Goal: Information Seeking & Learning: Learn about a topic

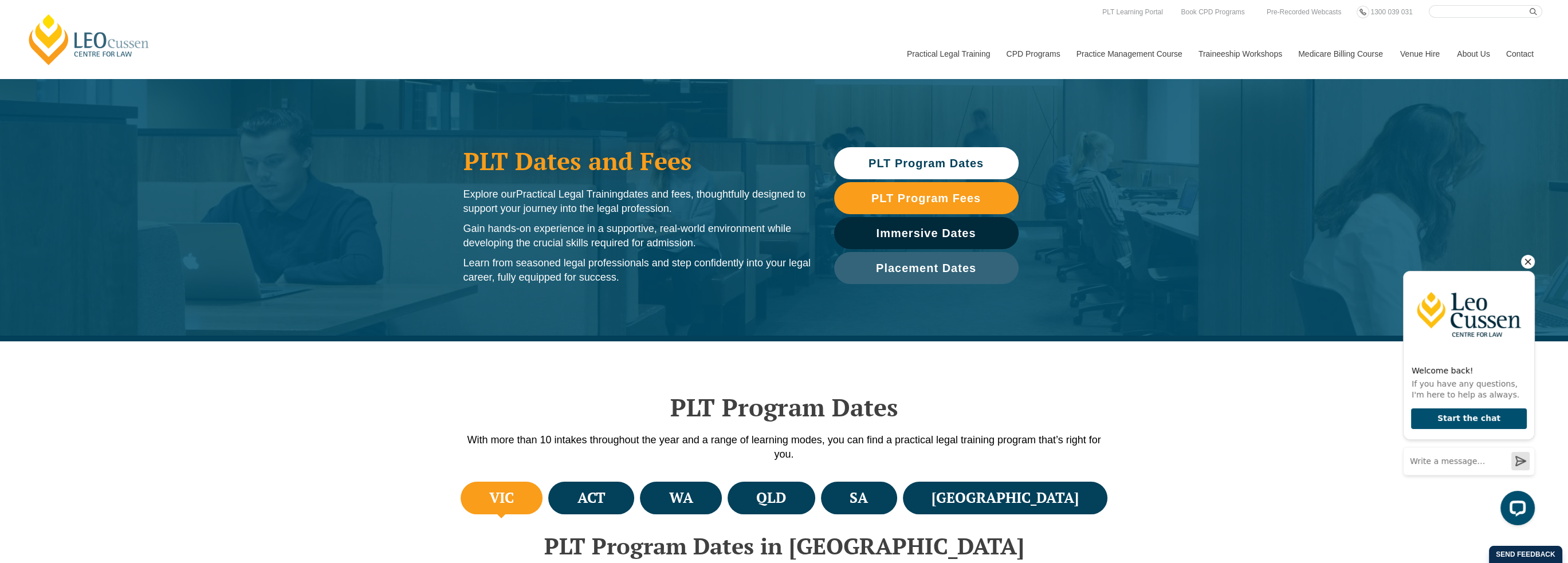
click at [1529, 260] on icon "Hide greeting" at bounding box center [1528, 262] width 14 height 14
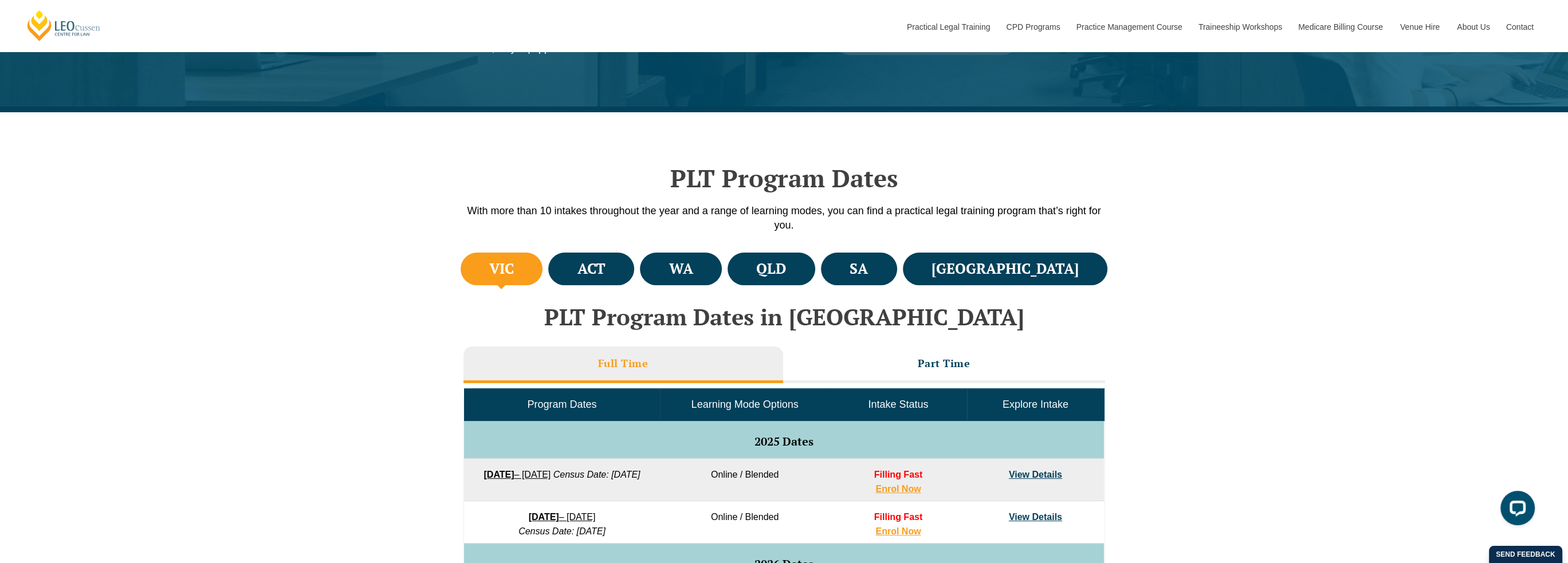
scroll to position [458, 0]
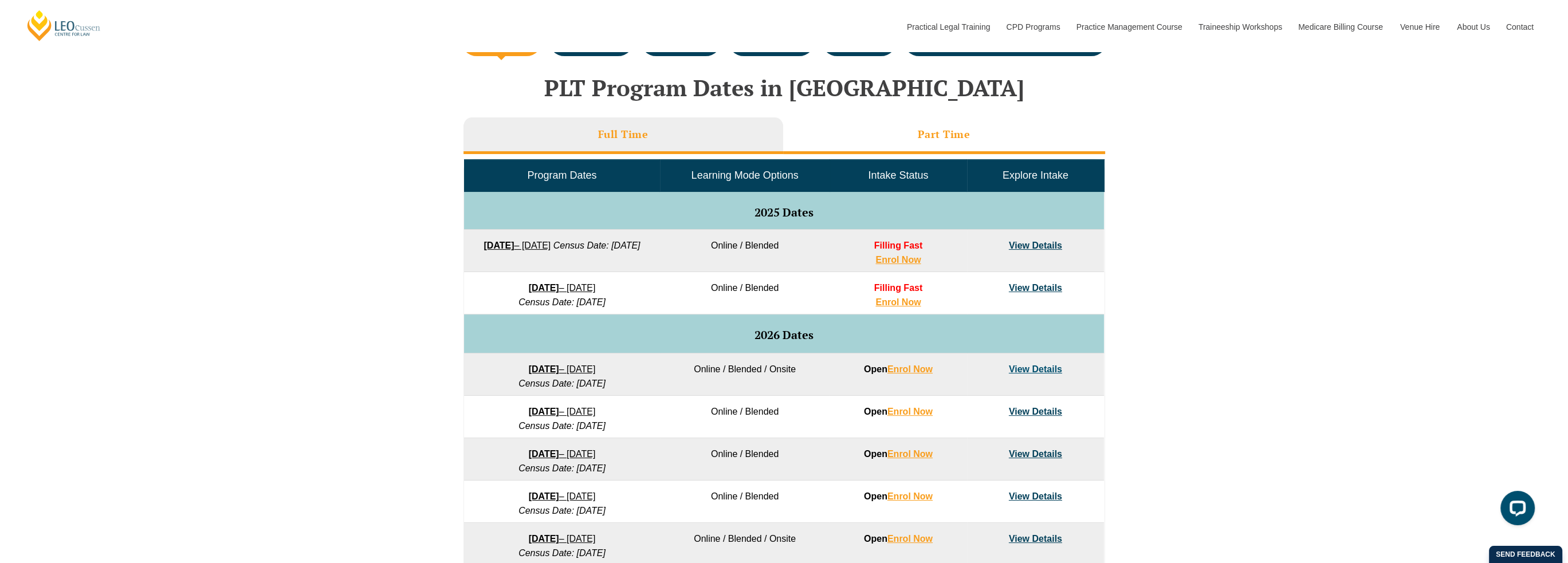
click at [953, 131] on h3 "Part Time" at bounding box center [944, 135] width 53 height 13
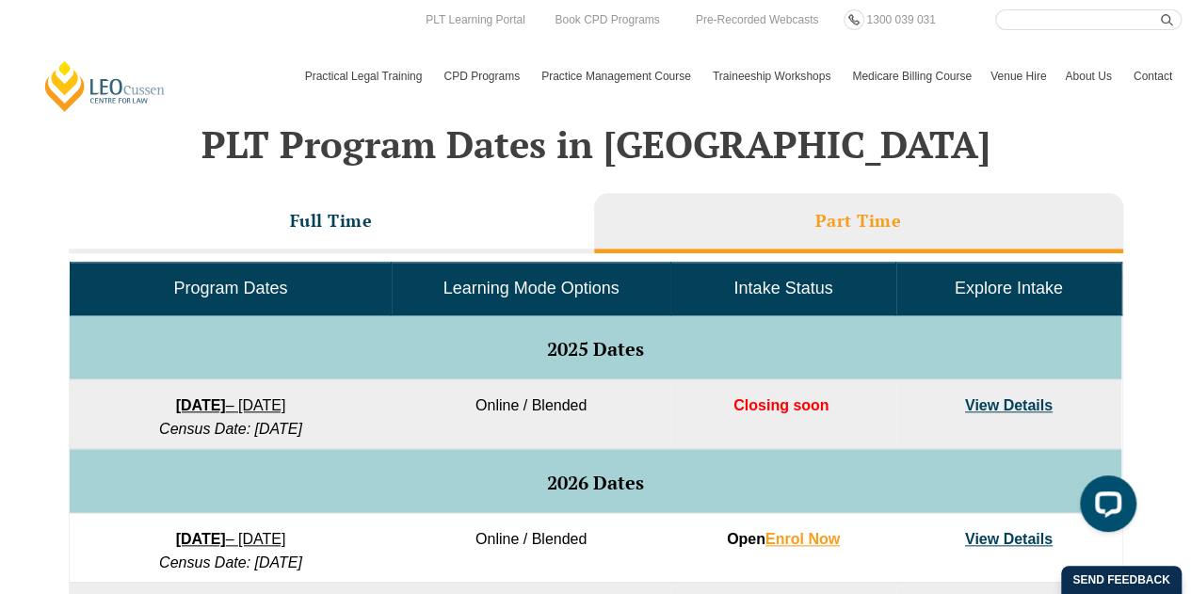
click at [222, 114] on header "[PERSON_NAME] Centre for Law Search here Practical Legal Training Our Practical…" at bounding box center [595, 64] width 1191 height 129
click at [241, 157] on h2 "PLT Program Dates in [GEOGRAPHIC_DATA]" at bounding box center [595, 143] width 1073 height 41
click at [194, 45] on div "[PERSON_NAME] Centre for Law Search here Practical Legal Training Our Practical…" at bounding box center [595, 56] width 1172 height 94
click at [169, 35] on div "[PERSON_NAME] Centre for Law Search here Practical Legal Training Our Practical…" at bounding box center [595, 56] width 1172 height 94
